Goal: Book appointment/travel/reservation

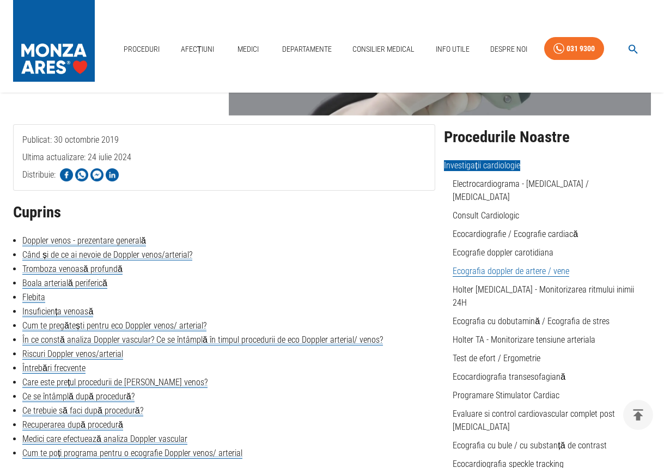
scroll to position [163, 0]
click at [473, 265] on link "Ecografia doppler de artere / vene" at bounding box center [511, 270] width 117 height 11
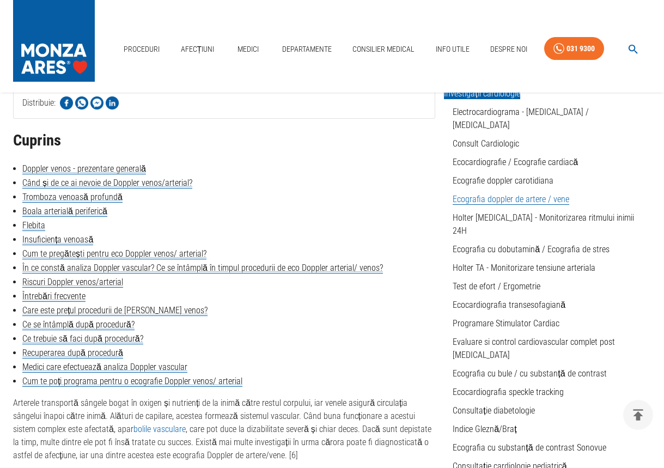
scroll to position [218, 0]
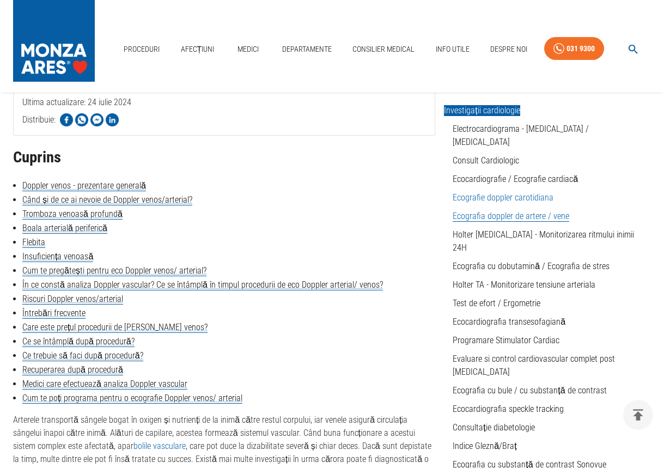
click at [482, 192] on link "Ecografie doppler carotidiana" at bounding box center [503, 197] width 101 height 10
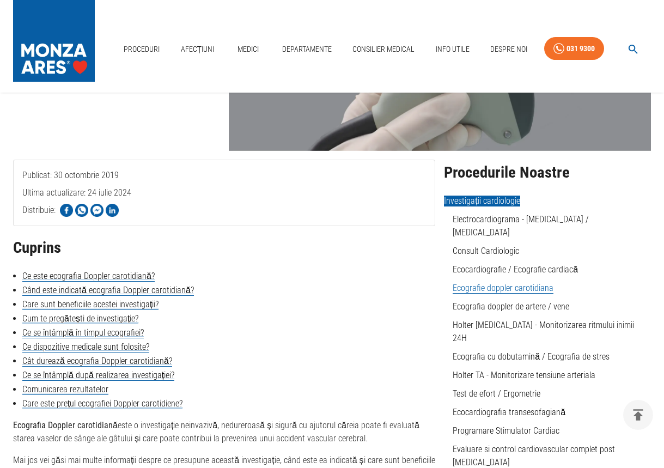
scroll to position [154, 0]
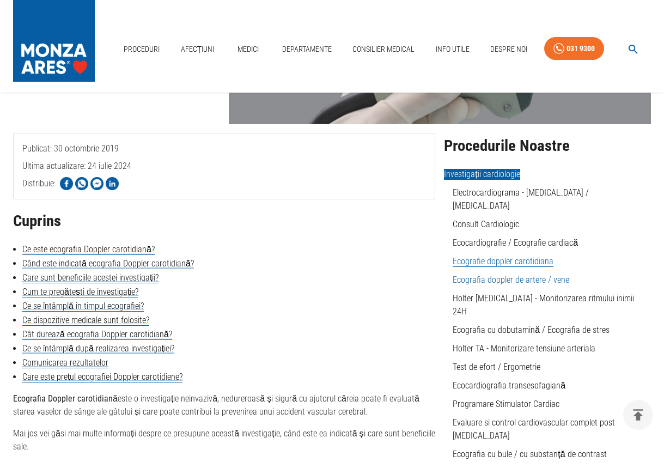
click at [539, 275] on link "Ecografia doppler de artere / vene" at bounding box center [511, 280] width 117 height 10
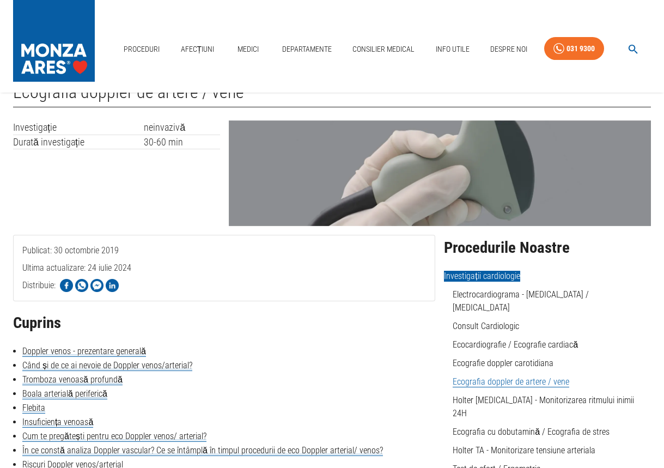
scroll to position [109, 0]
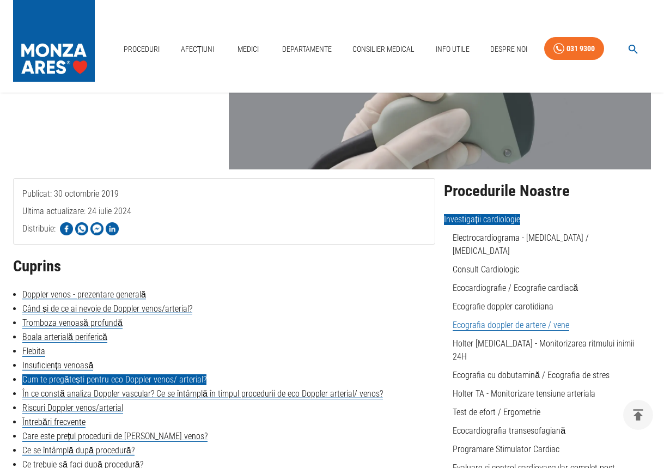
click at [191, 382] on link "Cum te pregătești pentru eco Doppler venos/ arterial?" at bounding box center [114, 379] width 184 height 11
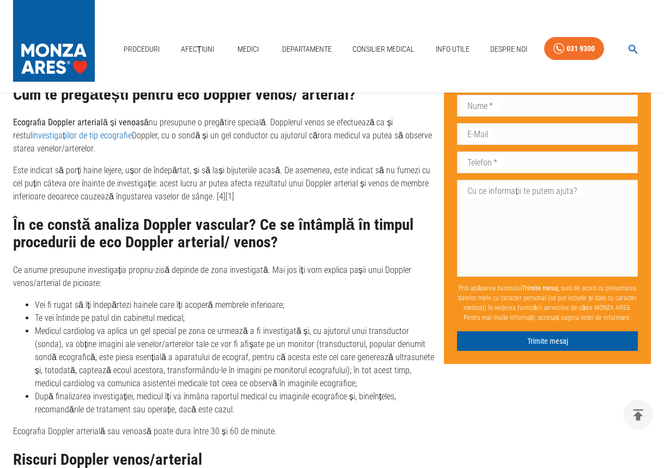
scroll to position [109, 0]
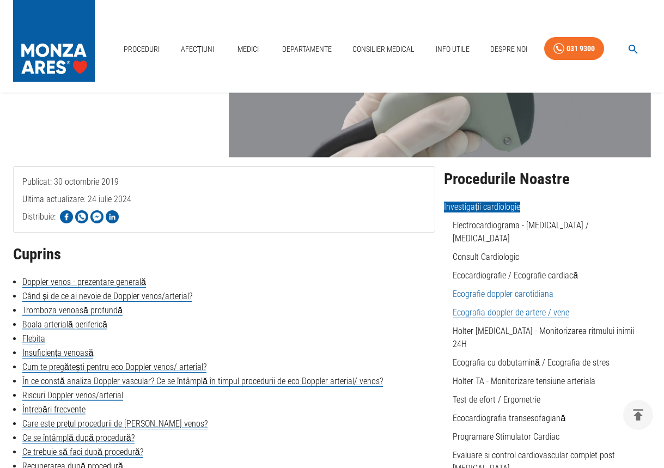
click at [496, 289] on link "Ecografie doppler carotidiana" at bounding box center [503, 294] width 101 height 10
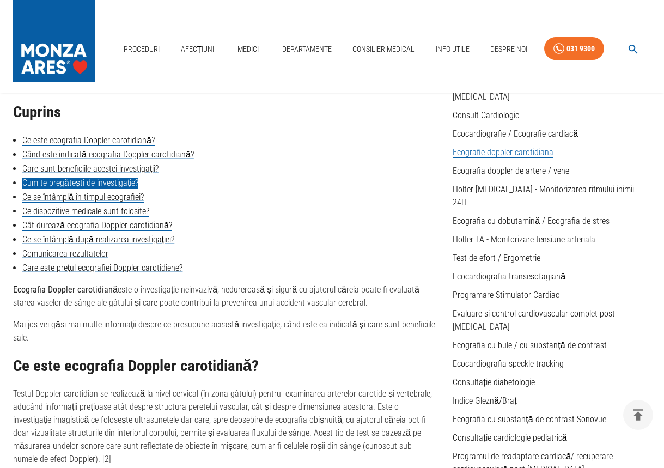
click at [124, 183] on link "Cum te pregătești de investigație?" at bounding box center [80, 183] width 116 height 11
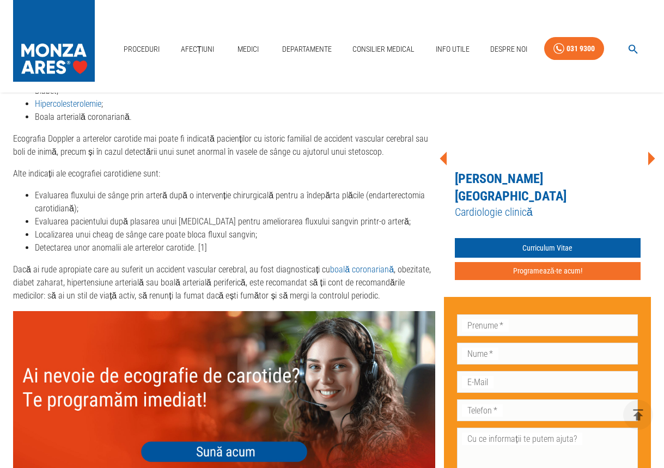
scroll to position [1040, 0]
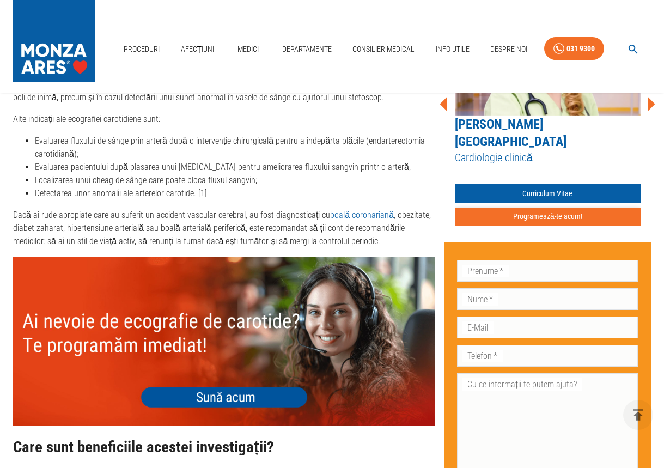
click at [568, 208] on button "Programează-te acum!" at bounding box center [548, 217] width 186 height 18
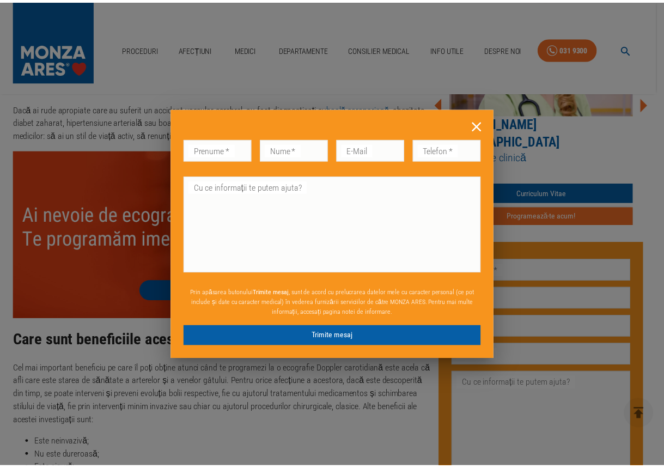
scroll to position [1120, 0]
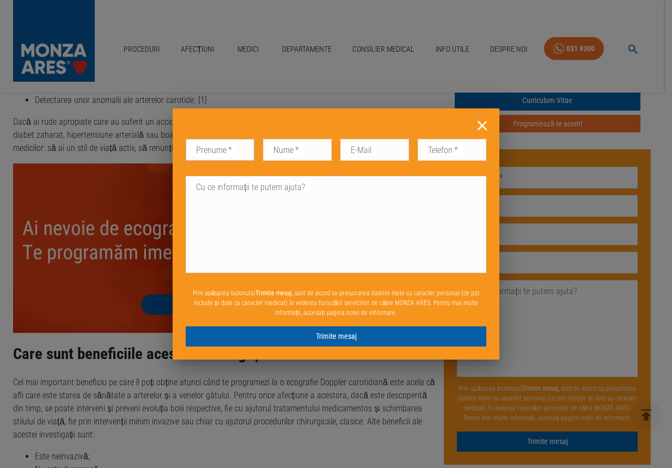
click at [205, 152] on input "Prenume   *" at bounding box center [220, 150] width 69 height 22
type input "[PERSON_NAME]"
type input "Tudor"
type input "[EMAIL_ADDRESS][DOMAIN_NAME]"
type input "0722753003"
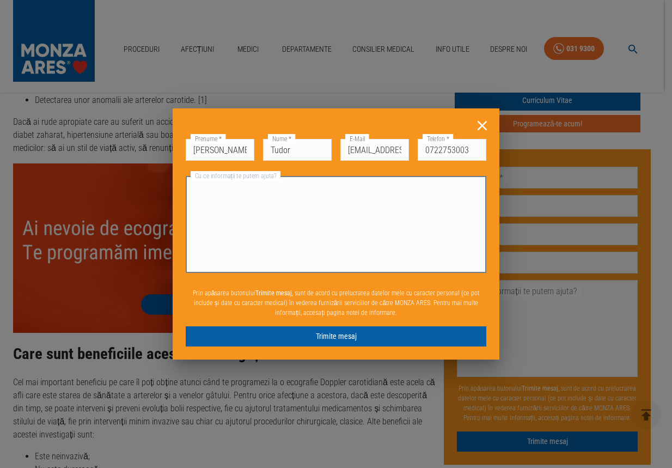
click at [250, 191] on textarea "Cu ce informații te putem ajuta?" at bounding box center [335, 225] width 285 height 88
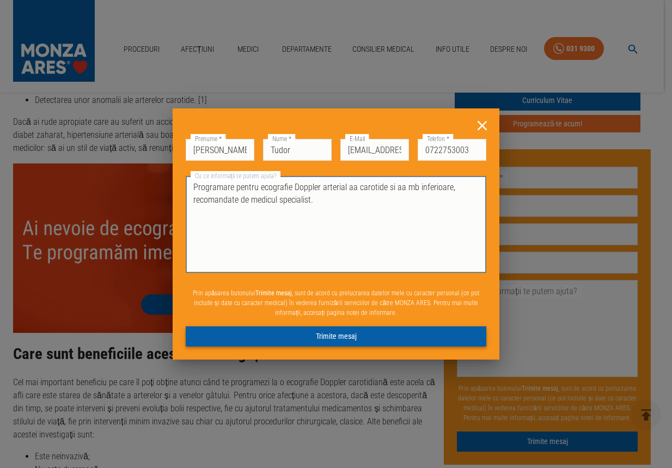
type textarea "Programare pentru ecografie Doppler arterial aa carotide si aa mb inferioare, r…"
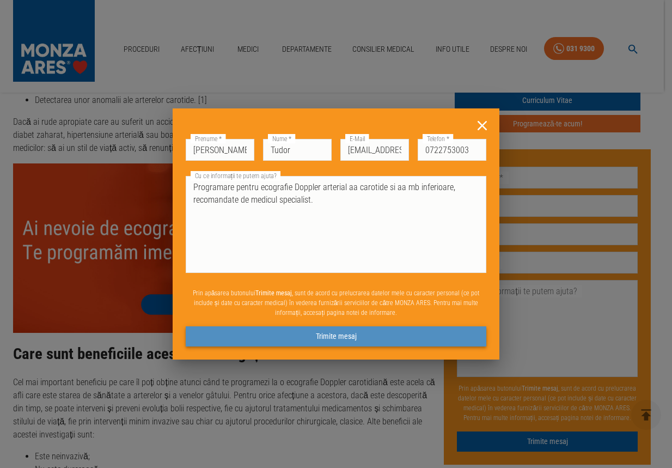
click at [343, 336] on button "Trimite mesaj" at bounding box center [336, 336] width 301 height 20
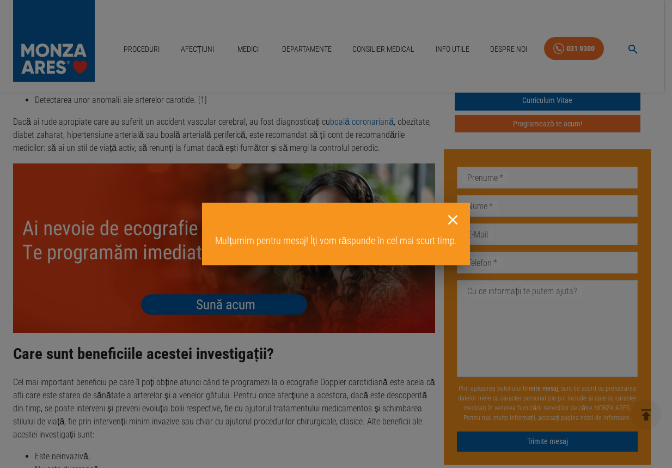
click at [454, 221] on icon at bounding box center [452, 219] width 9 height 9
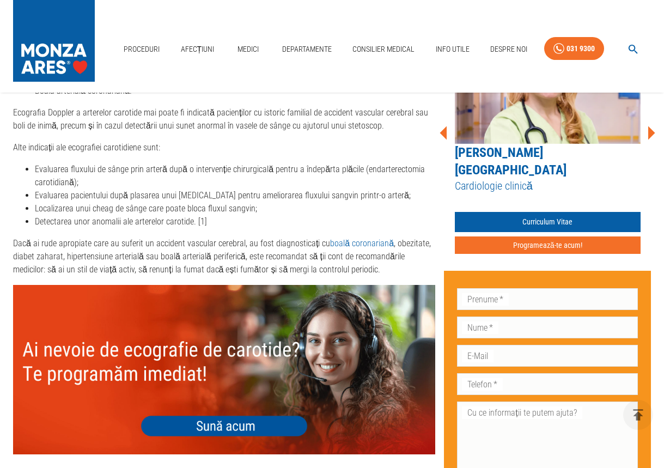
scroll to position [995, 0]
